Goal: Information Seeking & Learning: Learn about a topic

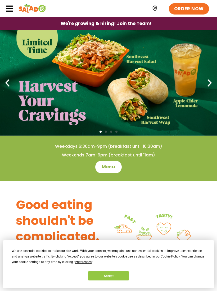
click at [110, 168] on span "Menu" at bounding box center [107, 167] width 13 height 6
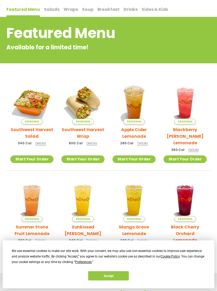
scroll to position [62, 0]
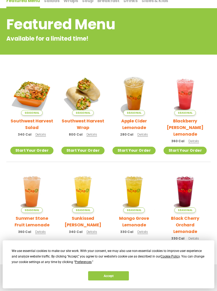
click at [36, 122] on h2 "Southwest Harvest Salad" at bounding box center [31, 124] width 43 height 13
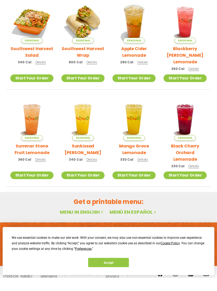
scroll to position [121, 0]
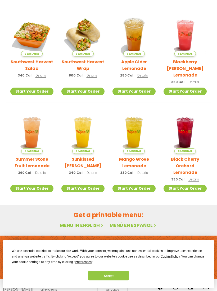
click at [87, 222] on link "Menu in English" at bounding box center [82, 225] width 44 height 7
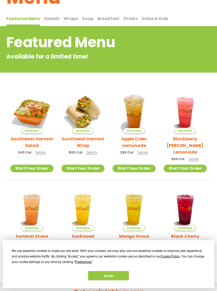
scroll to position [0, 0]
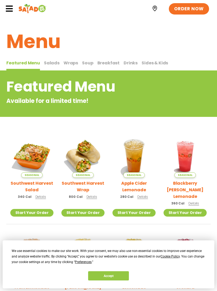
click at [52, 65] on span "Salads" at bounding box center [52, 63] width 16 height 6
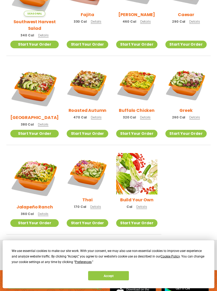
scroll to position [193, 0]
click at [85, 168] on img at bounding box center [87, 173] width 41 height 41
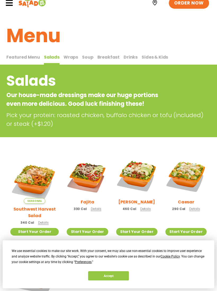
scroll to position [0, 0]
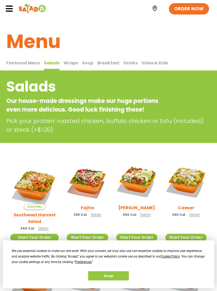
click at [71, 64] on span "Wraps" at bounding box center [70, 63] width 15 height 6
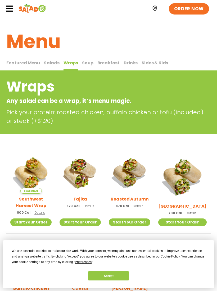
click at [88, 63] on span "Soup" at bounding box center [87, 63] width 11 height 6
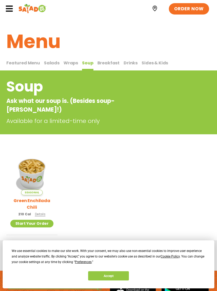
click at [107, 63] on span "Breakfast" at bounding box center [108, 63] width 22 height 6
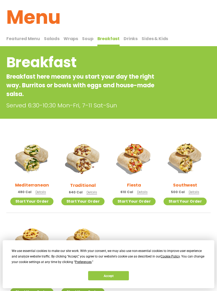
click at [128, 38] on span "Drinks" at bounding box center [130, 39] width 14 height 6
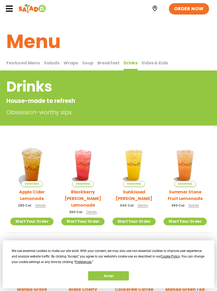
click at [156, 60] on button "Sides & Kids Sides & Kids" at bounding box center [154, 65] width 26 height 11
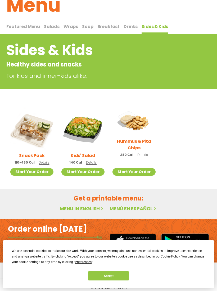
scroll to position [36, 0]
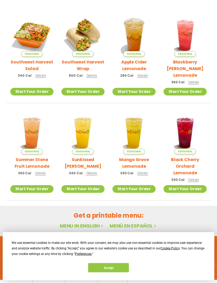
scroll to position [121, 0]
click at [91, 222] on link "Menu in English" at bounding box center [82, 225] width 44 height 7
